Goal: Transaction & Acquisition: Obtain resource

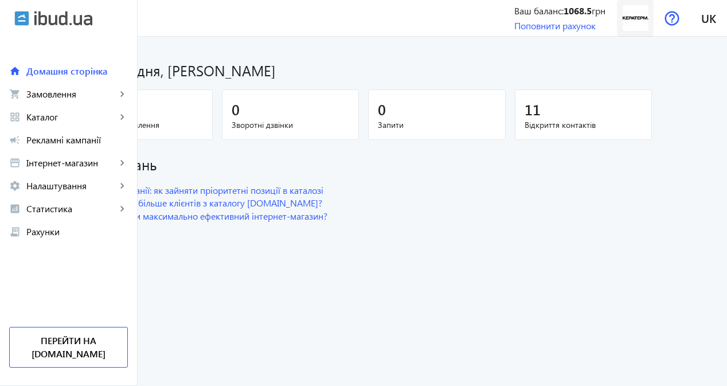
click at [627, 15] on img at bounding box center [636, 18] width 26 height 26
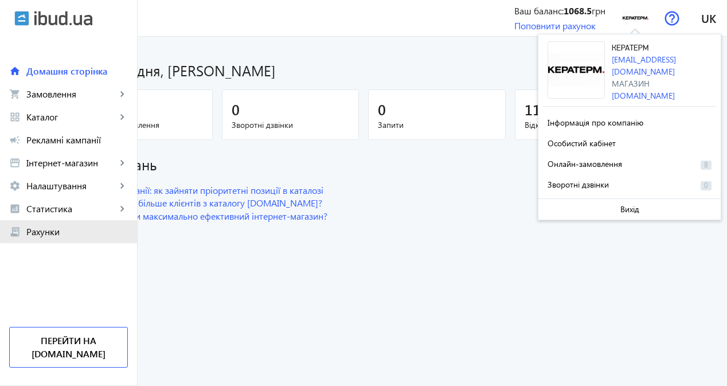
click at [96, 232] on span "Рахунки" at bounding box center [77, 231] width 102 height 11
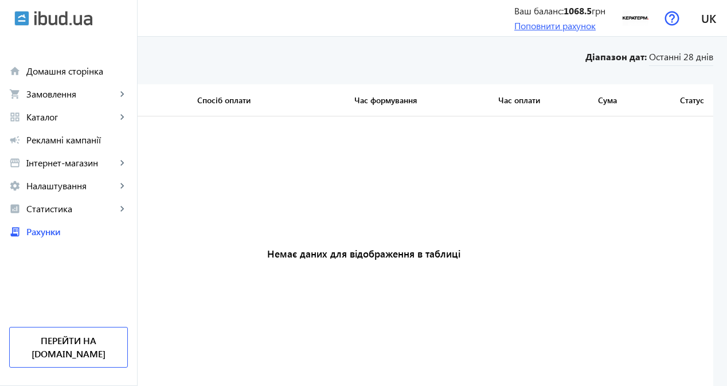
click at [541, 29] on link "Поповнити рахунок" at bounding box center [555, 26] width 81 height 12
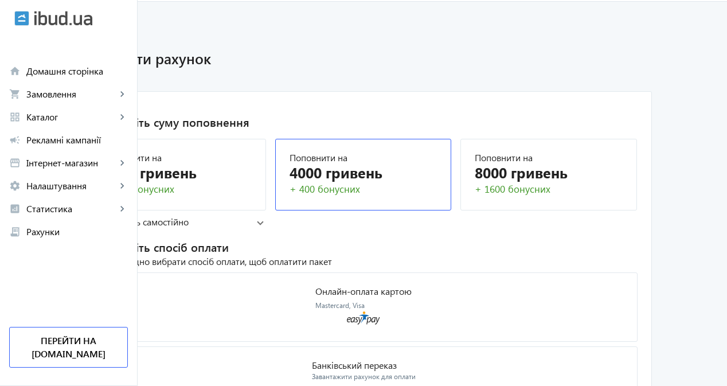
scroll to position [49, 0]
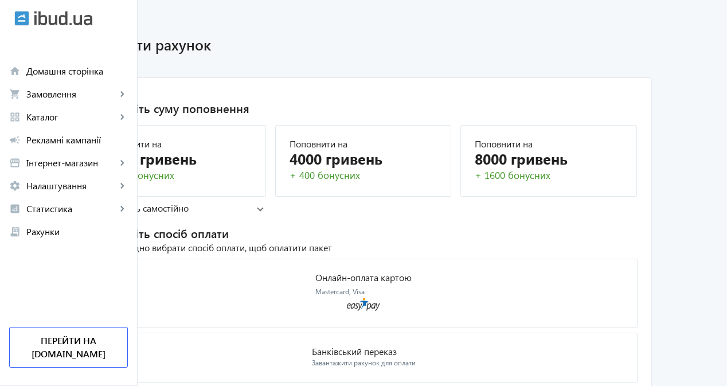
click at [251, 206] on mat-panel-title "або вкажіть самостійно" at bounding box center [174, 208] width 165 height 13
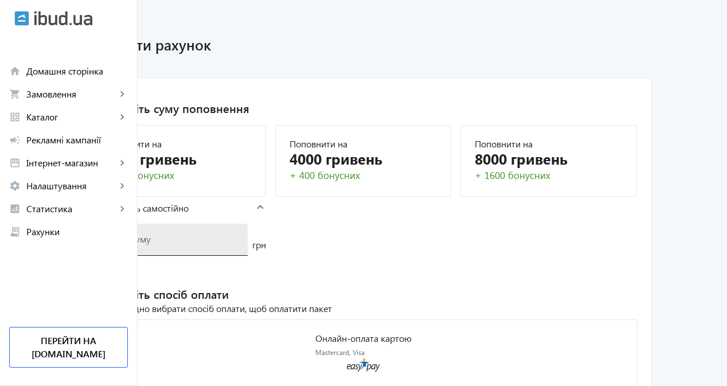
click at [190, 240] on input "number" at bounding box center [169, 239] width 140 height 12
type input "15000"
click at [435, 241] on mat-card "1. Виберіть суму поповнення Поповнити на 2000 гривень + 100 бонусних Поповнити …" at bounding box center [363, 269] width 577 height 385
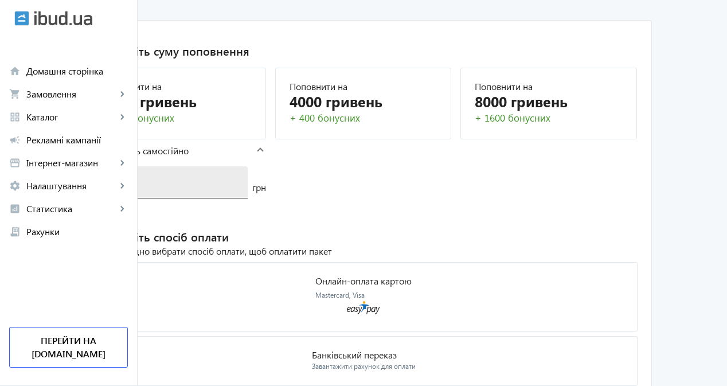
click at [177, 185] on input "15000" at bounding box center [169, 182] width 140 height 12
click at [398, 228] on mat-card "1. Виберіть суму поповнення Поповнити на 2000 гривень + 100 бонусних Поповнити …" at bounding box center [363, 212] width 577 height 385
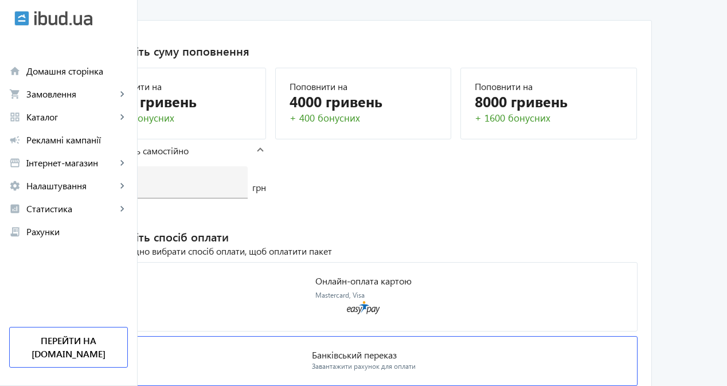
click at [500, 336] on mat-card "Банківський переказ Завантажити рахунок для оплати" at bounding box center [363, 361] width 548 height 50
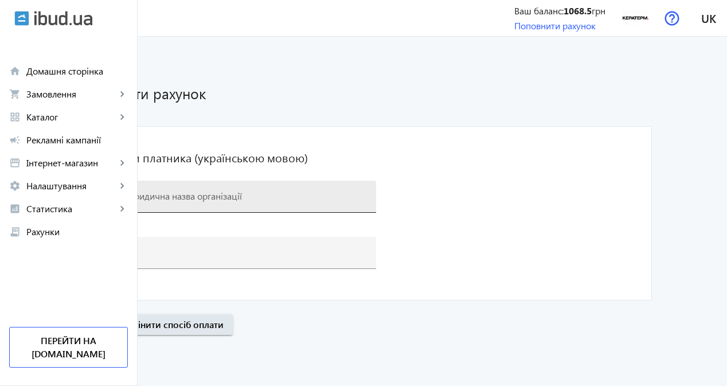
click at [285, 194] on input at bounding box center [233, 196] width 268 height 12
paste input "ТОВ "КУЗЬМИНЕЦЬКА БУДІВЕЛЬНА КЕРАМІКА""
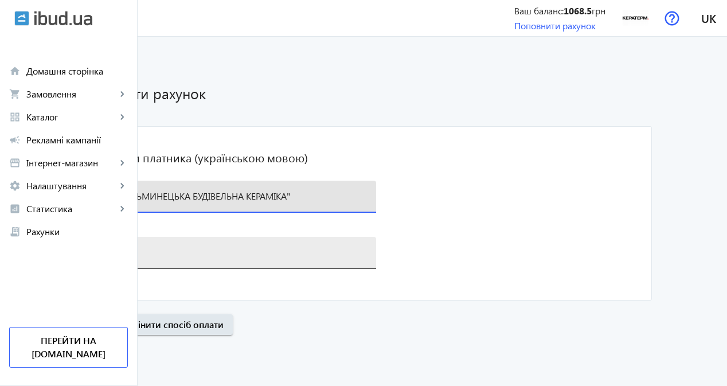
type input "ТОВ "КУЗЬМИНЕЦЬКА БУДІВЕЛЬНА КЕРАМІКА""
click at [239, 258] on div "+38(0" at bounding box center [233, 253] width 268 height 32
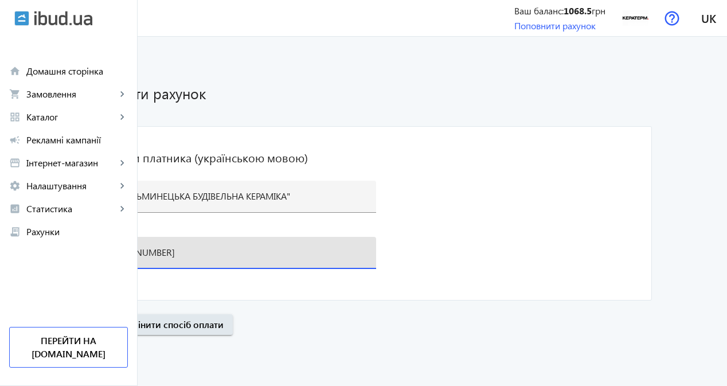
type input "[PHONE_NUMBER]"
click at [103, 321] on span "Далі" at bounding box center [93, 324] width 19 height 13
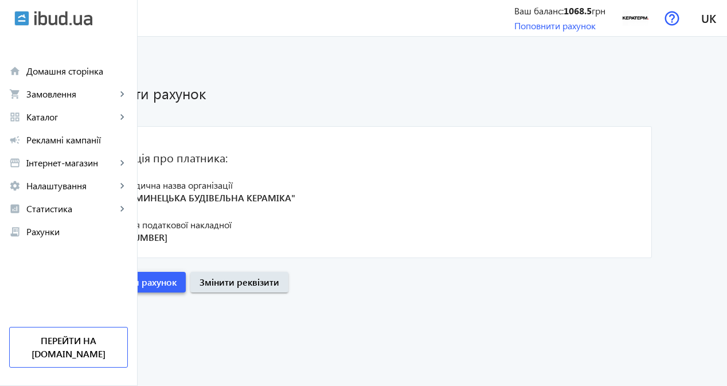
click at [177, 287] on span "Сформувати рахунок" at bounding box center [130, 282] width 92 height 13
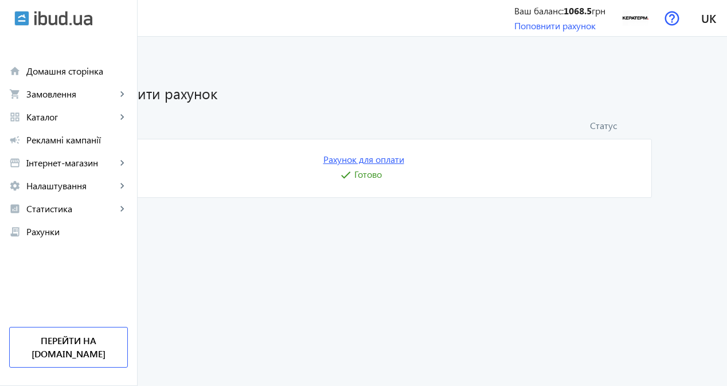
click at [404, 161] on link "Рахунок для оплати" at bounding box center [364, 159] width 81 height 13
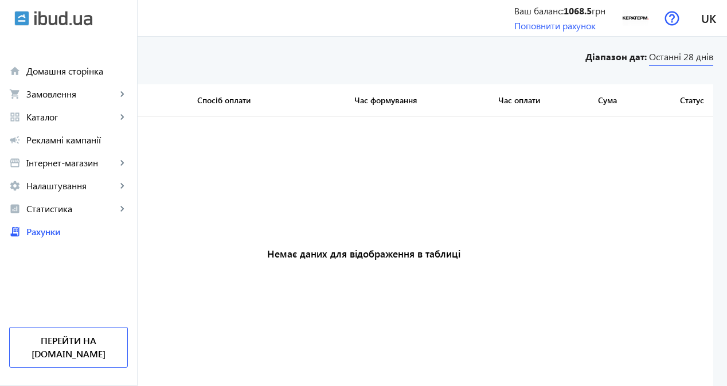
click at [688, 54] on span "Останні 28 днів" at bounding box center [681, 57] width 64 height 15
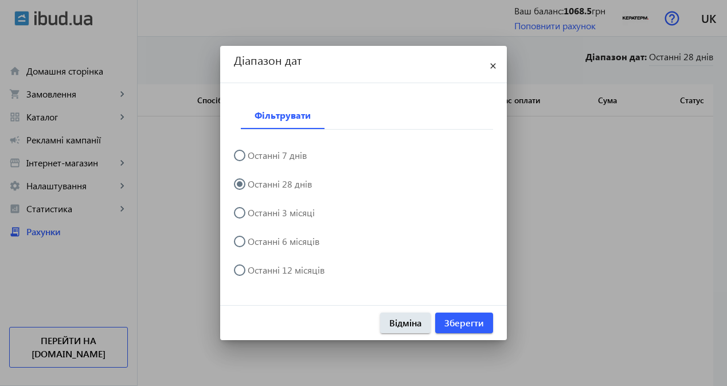
click at [288, 209] on label "Останні 3 місяці" at bounding box center [280, 212] width 69 height 9
click at [257, 209] on input "Останні 3 місяці" at bounding box center [245, 218] width 23 height 23
radio input "true"
click at [466, 318] on span "Зберегти" at bounding box center [465, 323] width 40 height 13
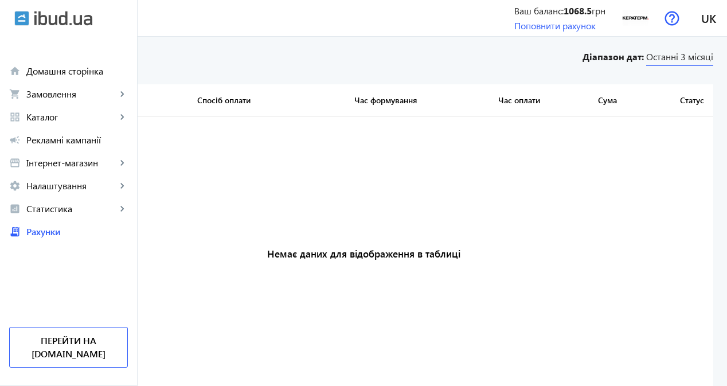
click at [687, 59] on span "Останні 3 місяці" at bounding box center [679, 57] width 67 height 15
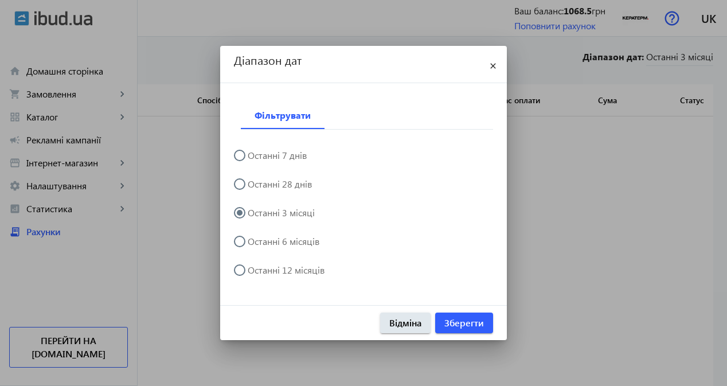
click at [289, 245] on label "Останні 6 місяців" at bounding box center [283, 241] width 74 height 9
click at [257, 245] on input "Останні 6 місяців" at bounding box center [245, 247] width 23 height 23
radio input "true"
click at [461, 321] on span "Зберегти" at bounding box center [465, 323] width 40 height 13
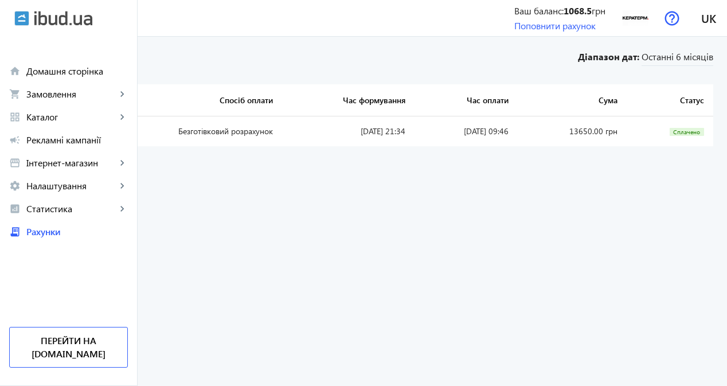
click at [56, 126] on link "UA-6305" at bounding box center [39, 131] width 33 height 11
